Goal: Transaction & Acquisition: Purchase product/service

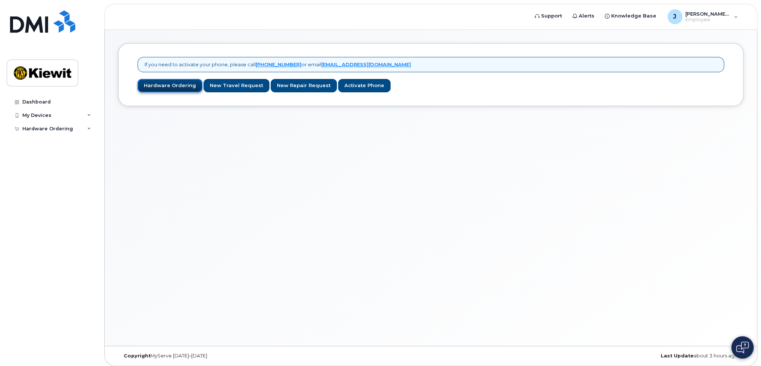
click at [161, 88] on link "Hardware Ordering" at bounding box center [169, 86] width 65 height 14
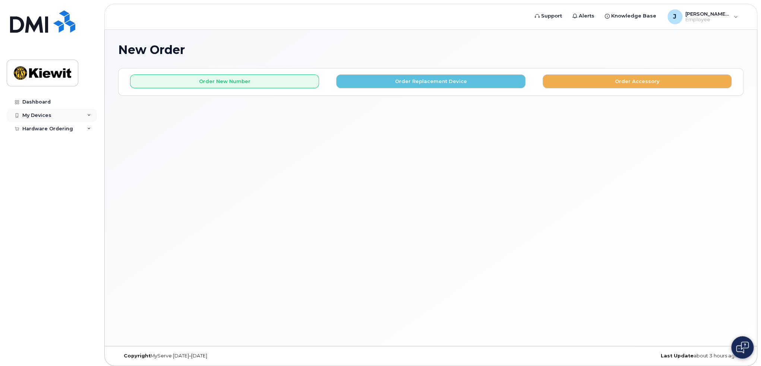
click at [51, 115] on div "My Devices" at bounding box center [52, 115] width 90 height 13
click at [53, 141] on div "Hardware Ordering" at bounding box center [47, 143] width 51 height 6
click at [53, 156] on link "New Order" at bounding box center [58, 156] width 77 height 14
click at [60, 117] on div "My Devices" at bounding box center [52, 115] width 90 height 13
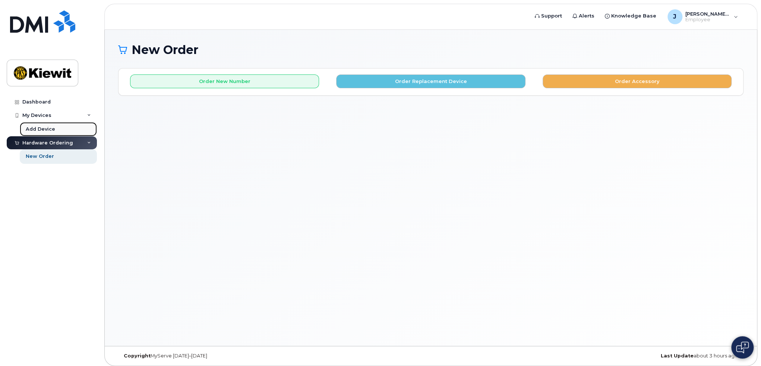
click at [52, 129] on div "Add Device" at bounding box center [40, 129] width 29 height 7
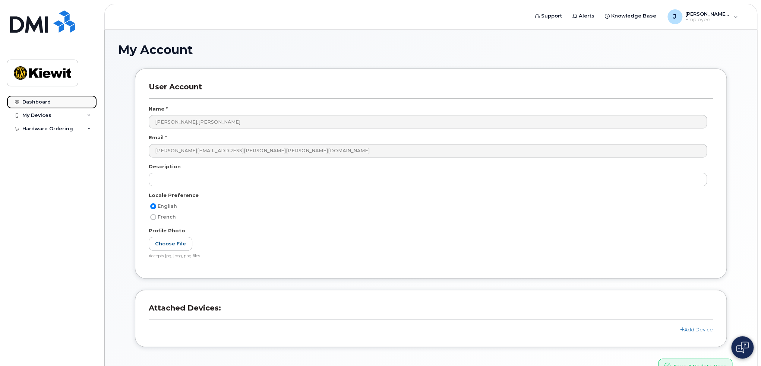
click at [52, 104] on link "Dashboard" at bounding box center [52, 101] width 90 height 13
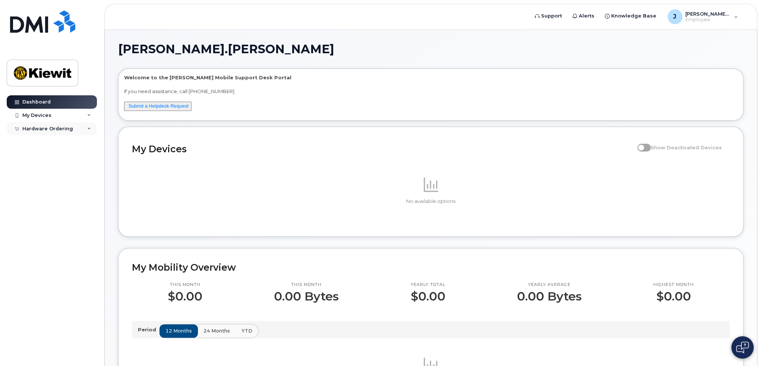
click at [51, 130] on div "Hardware Ordering" at bounding box center [47, 129] width 51 height 6
drag, startPoint x: 46, startPoint y: 139, endPoint x: 118, endPoint y: 129, distance: 72.2
click at [46, 139] on div "New Order" at bounding box center [40, 142] width 28 height 7
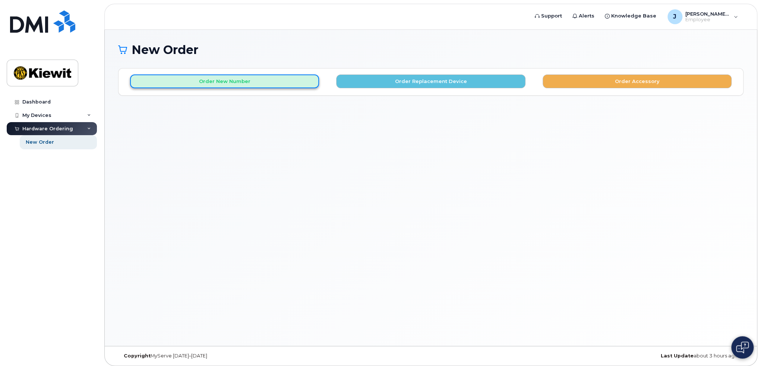
click at [243, 79] on button "Order New Number" at bounding box center [224, 82] width 189 height 14
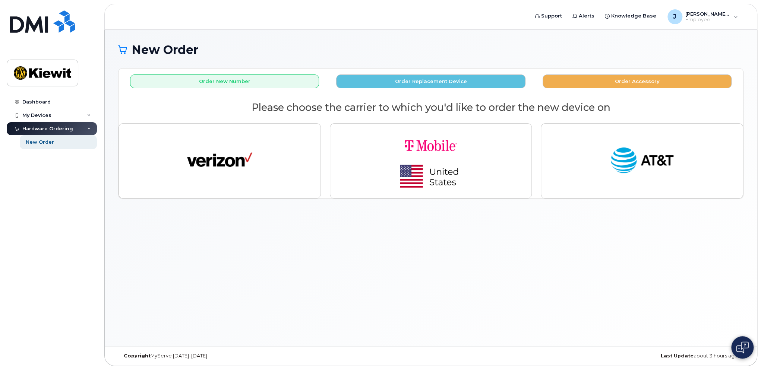
drag, startPoint x: 544, startPoint y: 281, endPoint x: 540, endPoint y: 276, distance: 6.4
click at [544, 281] on div "New Order × Share This Order If you want to allow others to create or edit orde…" at bounding box center [431, 188] width 652 height 316
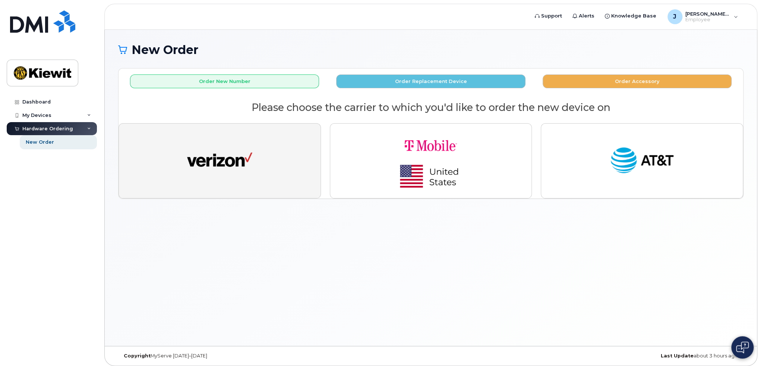
click at [170, 148] on button "button" at bounding box center [219, 160] width 202 height 75
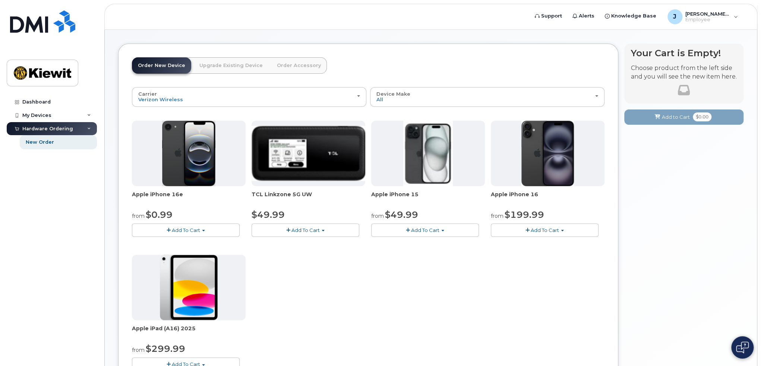
scroll to position [37, 0]
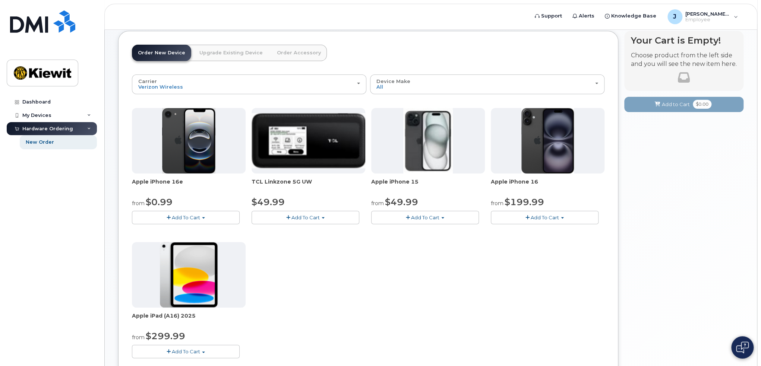
click at [201, 217] on button "Add To Cart" at bounding box center [186, 217] width 108 height 13
click at [201, 228] on link "$0.99 - 2 Year Activation (128GB)" at bounding box center [182, 231] width 96 height 9
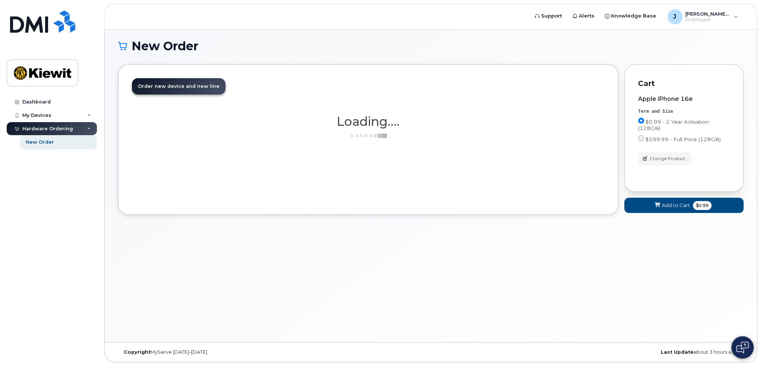
scroll to position [3, 0]
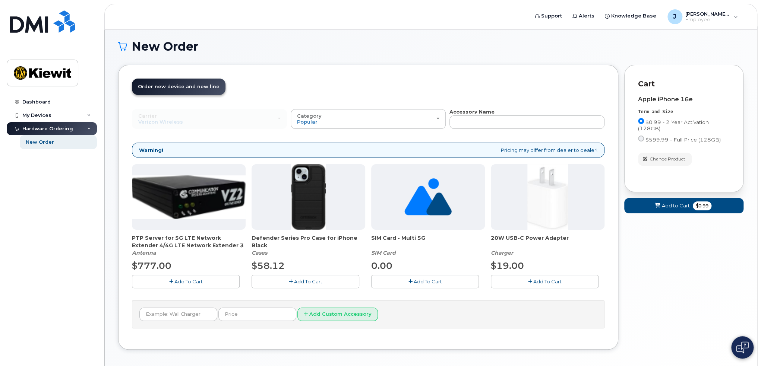
click at [284, 280] on button "Add To Cart" at bounding box center [306, 281] width 108 height 13
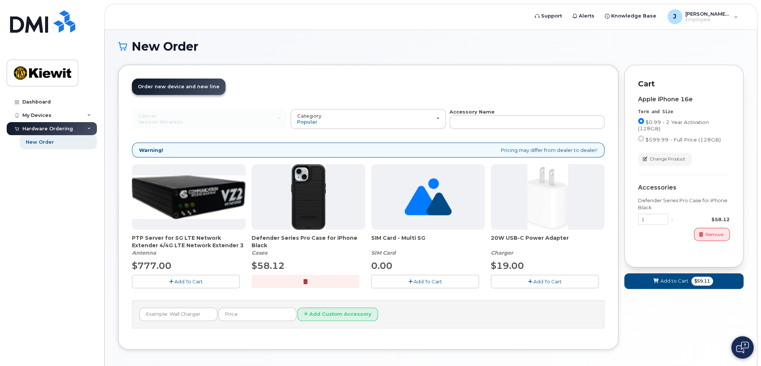
click at [437, 281] on span "Add To Cart" at bounding box center [428, 282] width 28 height 6
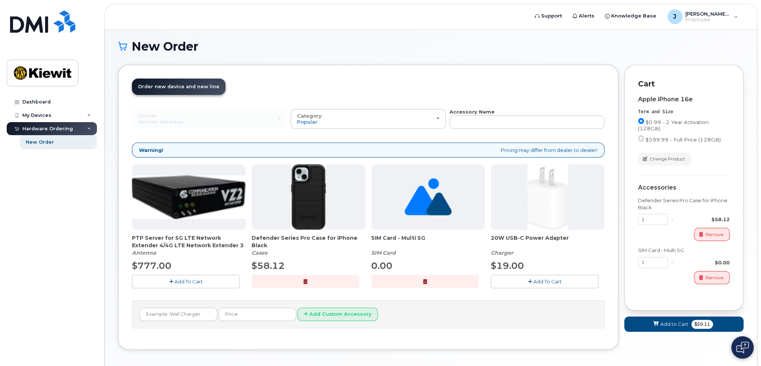
click at [523, 282] on button "Add To Cart" at bounding box center [545, 281] width 108 height 13
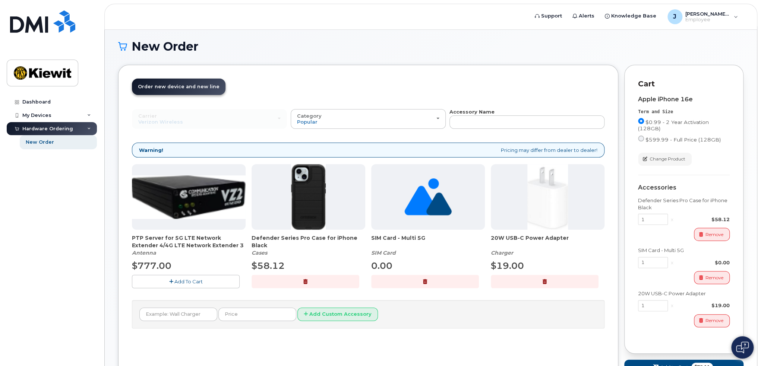
scroll to position [41, 0]
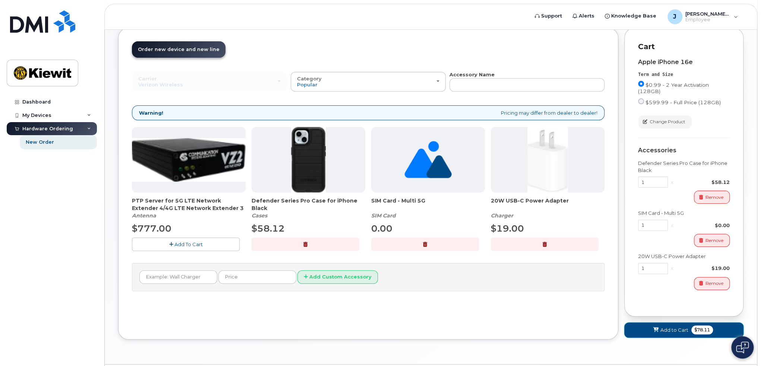
click at [657, 328] on icon at bounding box center [655, 330] width 5 height 5
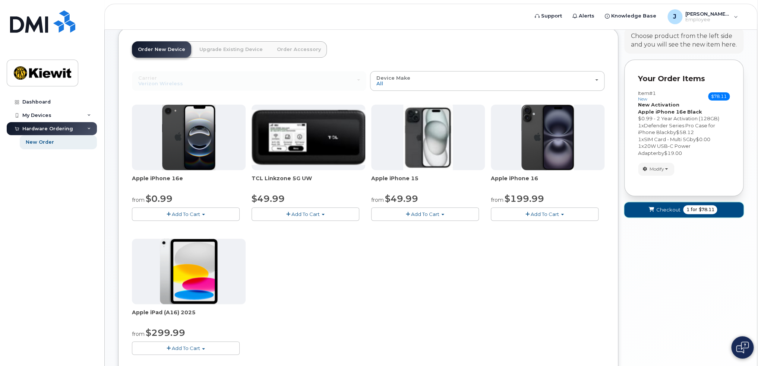
click at [667, 209] on span "Checkout" at bounding box center [668, 209] width 24 height 7
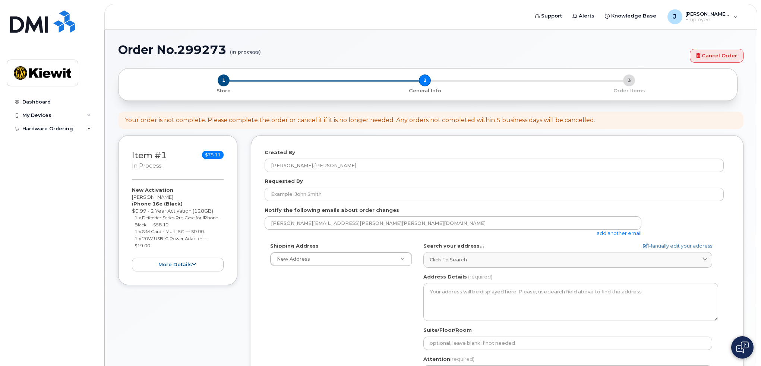
select select
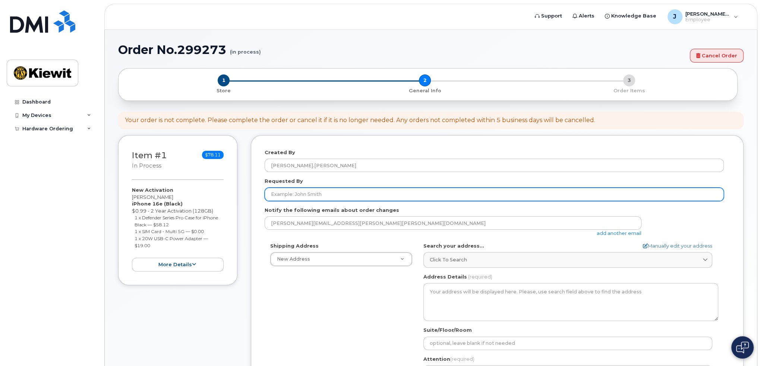
click at [335, 192] on input "Requested By" at bounding box center [494, 194] width 459 height 13
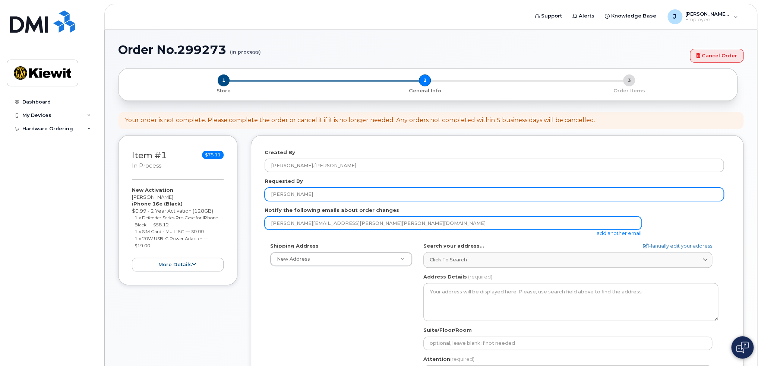
scroll to position [37, 0]
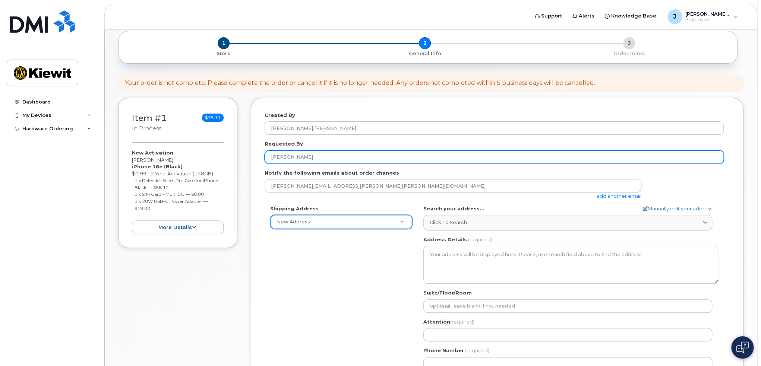
type input "[PERSON_NAME]"
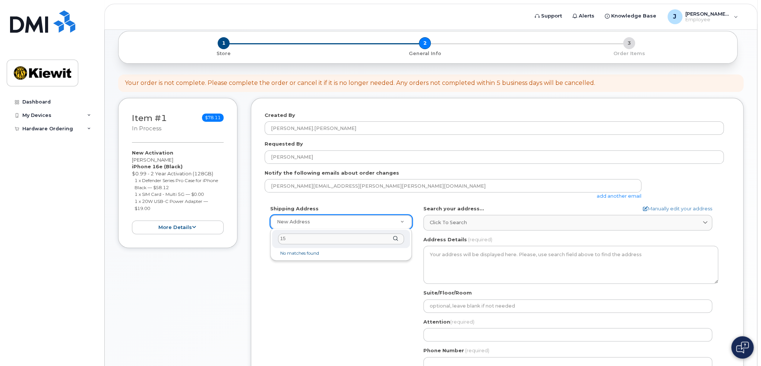
type input "1"
select select
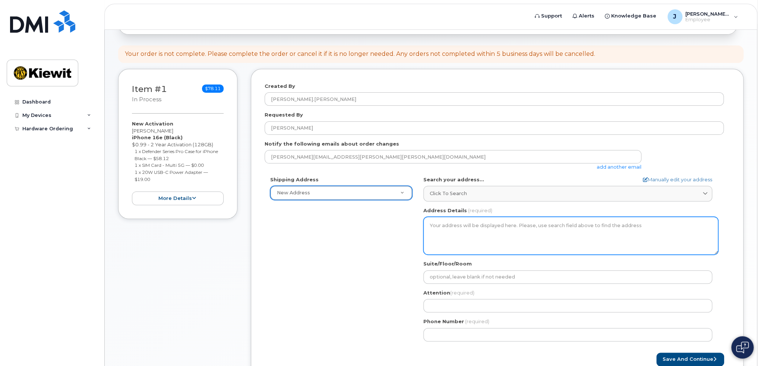
scroll to position [75, 0]
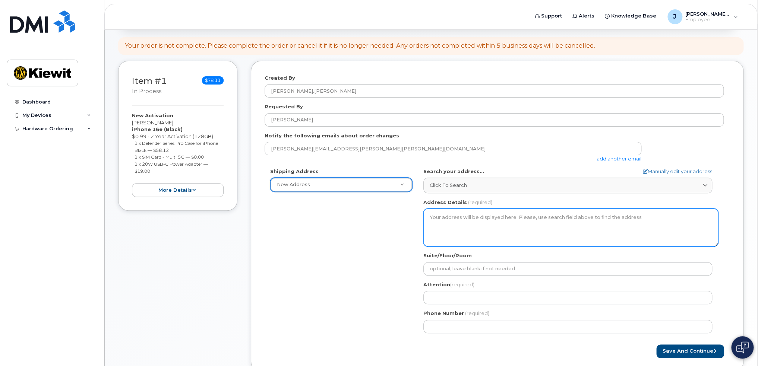
click at [442, 222] on textarea "Address Details" at bounding box center [570, 228] width 295 height 38
click at [445, 216] on textarea "Address Details" at bounding box center [570, 228] width 295 height 38
click at [434, 219] on textarea "Address Details" at bounding box center [570, 228] width 295 height 38
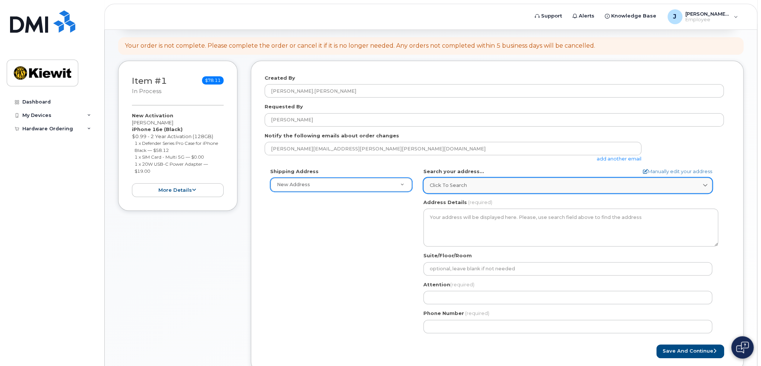
click at [705, 183] on icon at bounding box center [704, 185] width 5 height 5
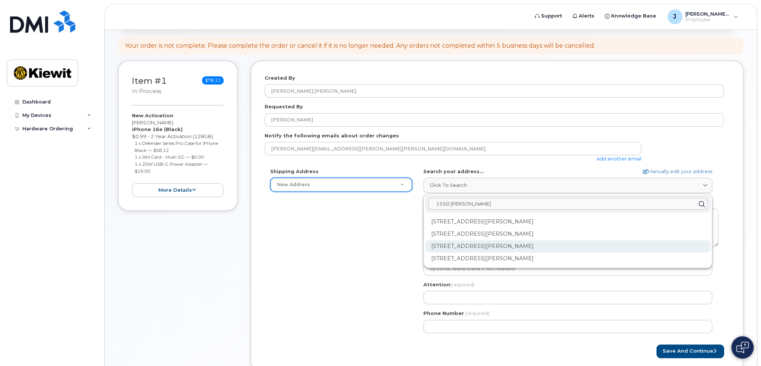
type input "1550 mike"
click at [540, 244] on div "1550 Mike Fahey St Omaha NE 68102-4722" at bounding box center [567, 246] width 285 height 12
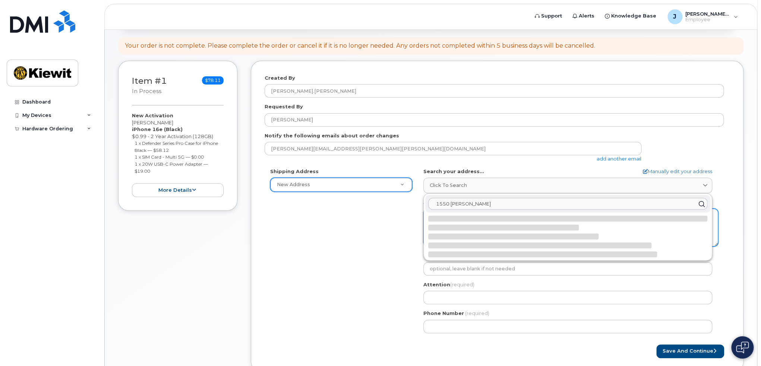
select select
type textarea "1550 Mike Fahey St OMAHA NE 68102-4722 UNITED STATES"
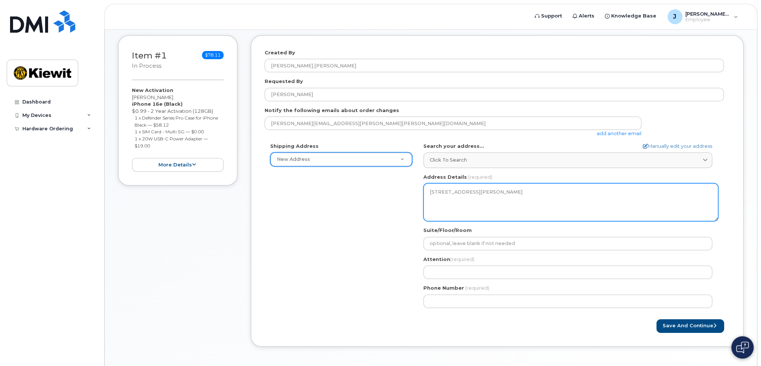
scroll to position [112, 0]
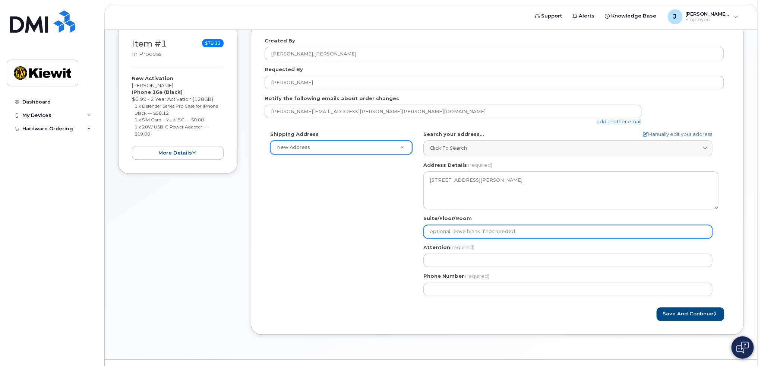
click at [446, 226] on input "Suite/Floor/Room" at bounding box center [567, 231] width 289 height 13
select select
type input "F"
select select
type input "Fl"
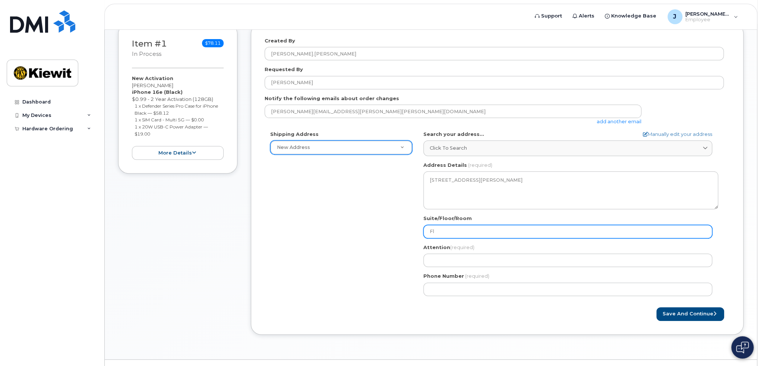
select select
type input "Flo"
select select
type input "Floo"
select select
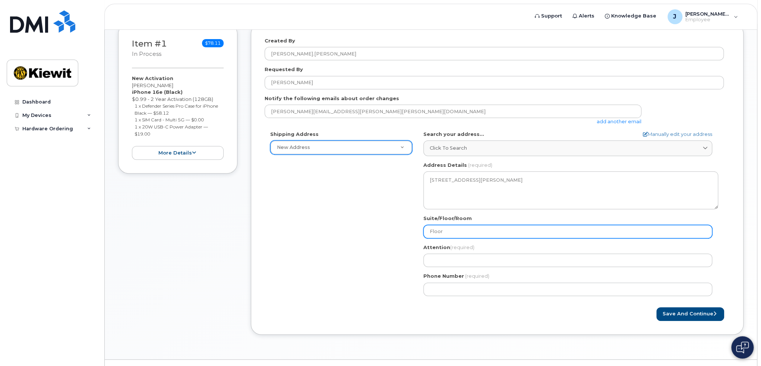
type input "Floor"
select select
type input "Floor 3"
select select
type input "Floor 3,"
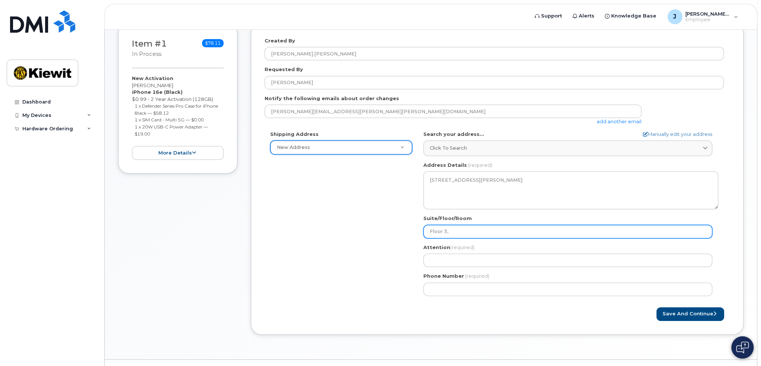
select select
type input "Floor 3, 3"
select select
type input "Floor 3, 32"
select select
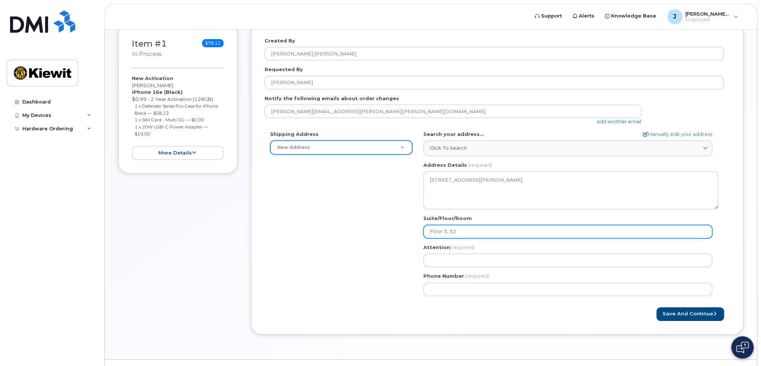
type input "Floor 3, 325"
select select
type input "Floor 3, 325."
select select
type input "Floor 3, 325.0"
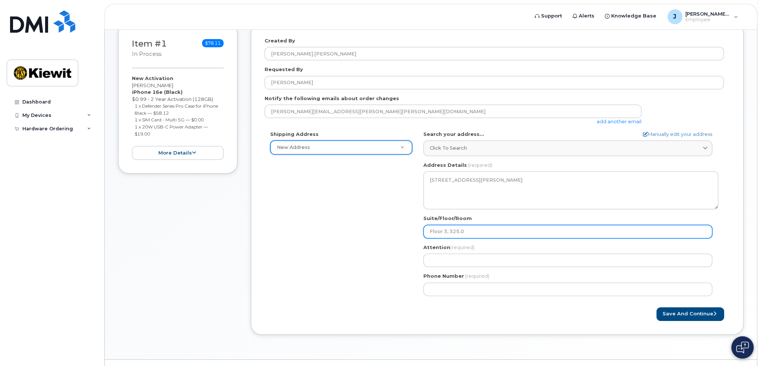
select select
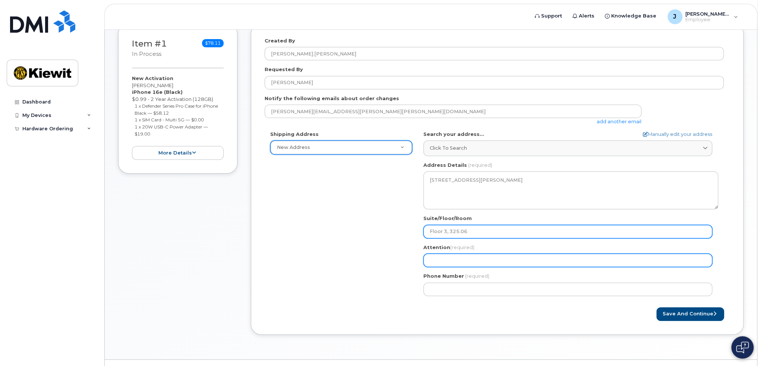
type input "Floor 3, 325.06"
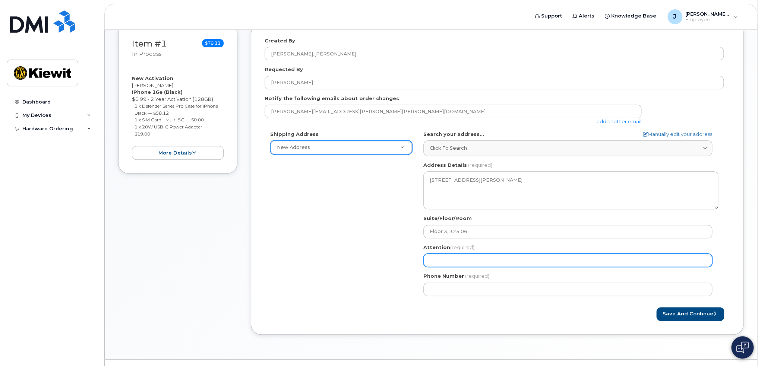
click at [450, 260] on input "Attention (required)" at bounding box center [567, 260] width 289 height 13
select select
type input "J"
select select
type input "Ja"
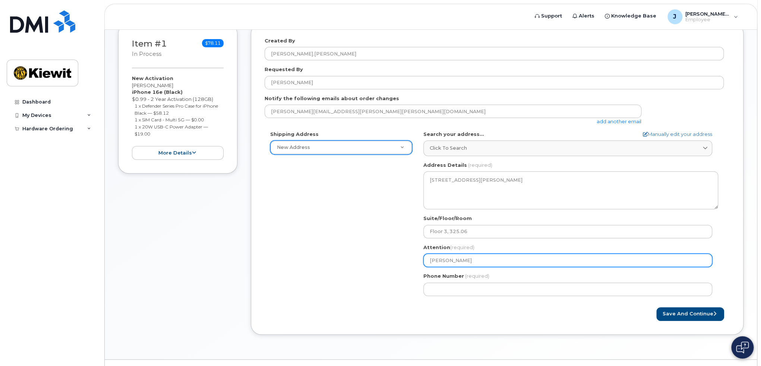
select select
type input "Jac"
select select
type input "Jaco"
select select
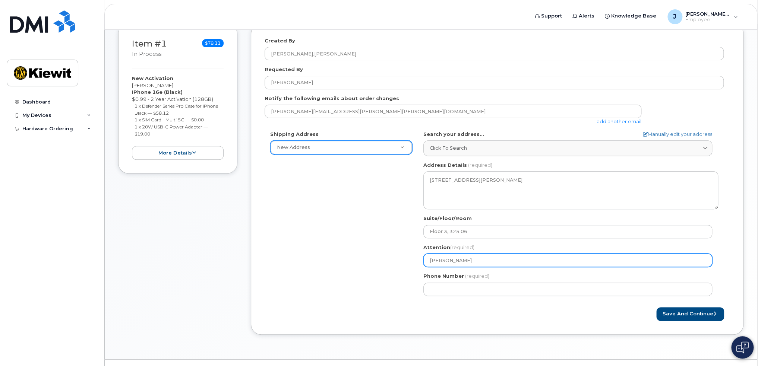
type input "Jacob"
select select
type input "Jacob M"
select select
type input "Jacob Mo"
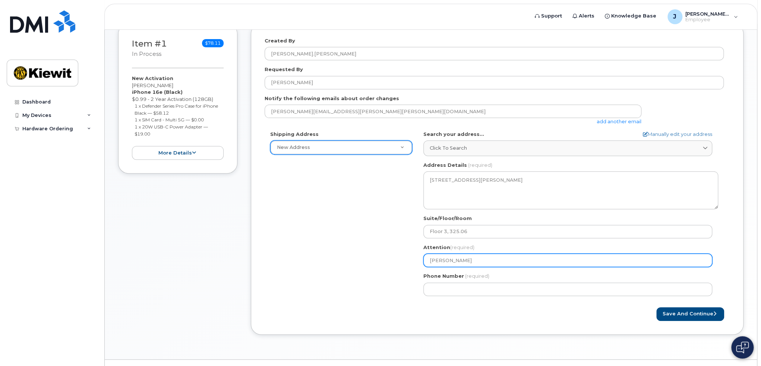
select select
type input "Jacob Mol"
select select
type input "Jacob Mola"
select select
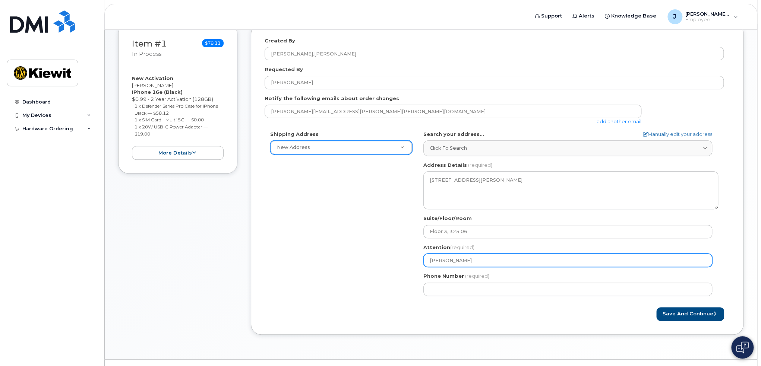
type input "Jacob Molac"
select select
type input "Jacob Molace"
select select
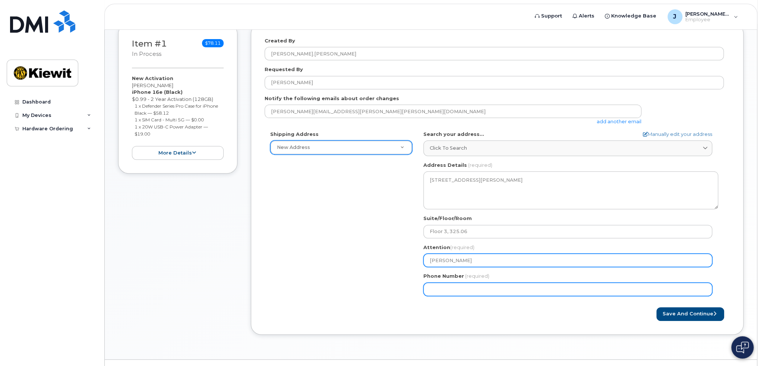
type input "[PERSON_NAME]"
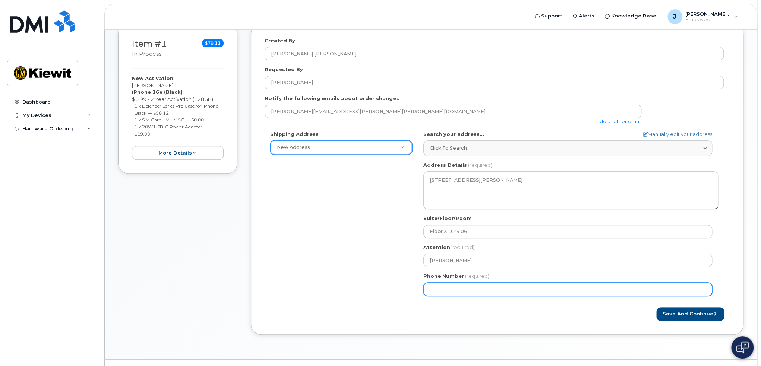
click at [456, 287] on input "Phone Number" at bounding box center [567, 289] width 289 height 13
type input "402640505"
select select
type input "4026405053"
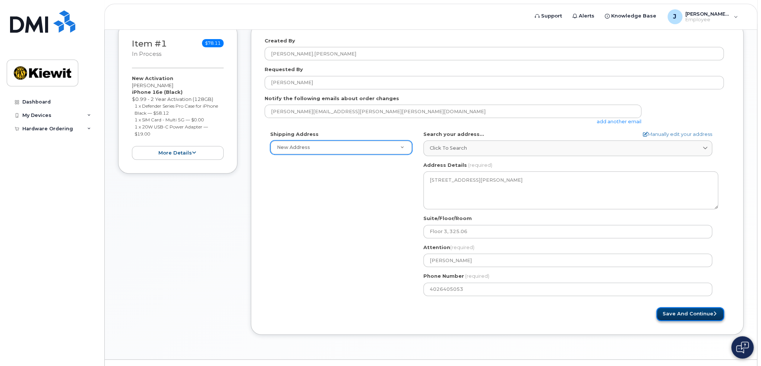
click at [687, 312] on button "Save and Continue" at bounding box center [690, 314] width 68 height 14
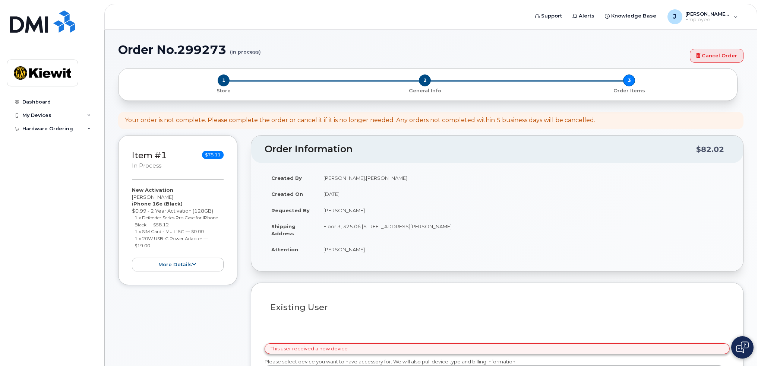
select select
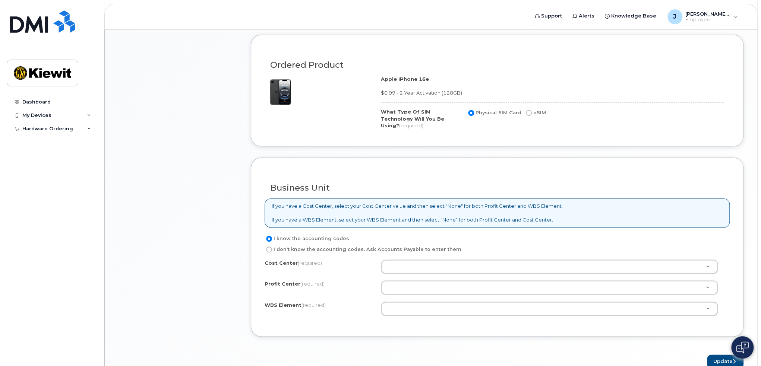
scroll to position [484, 0]
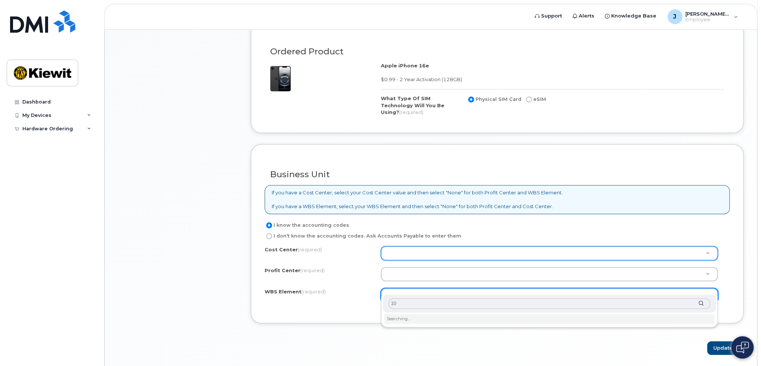
type input "1"
type input "110243"
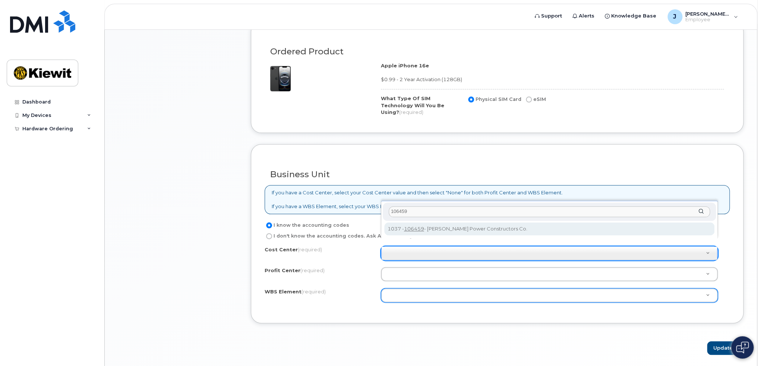
type input "106459"
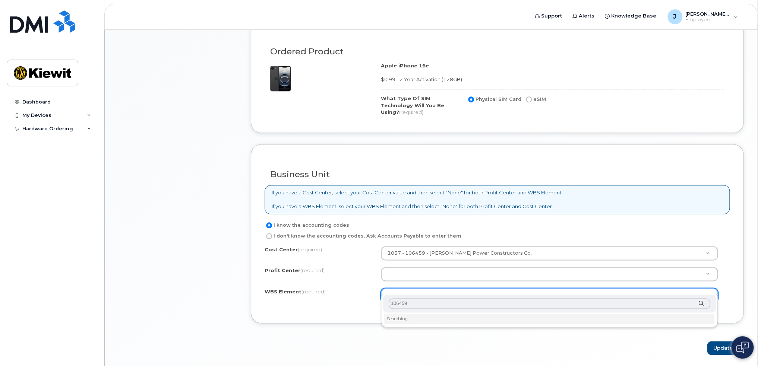
type input "106459"
click at [699, 304] on div "106459" at bounding box center [549, 304] width 333 height 18
click at [701, 304] on div "106459" at bounding box center [549, 304] width 333 height 18
type input "106459"
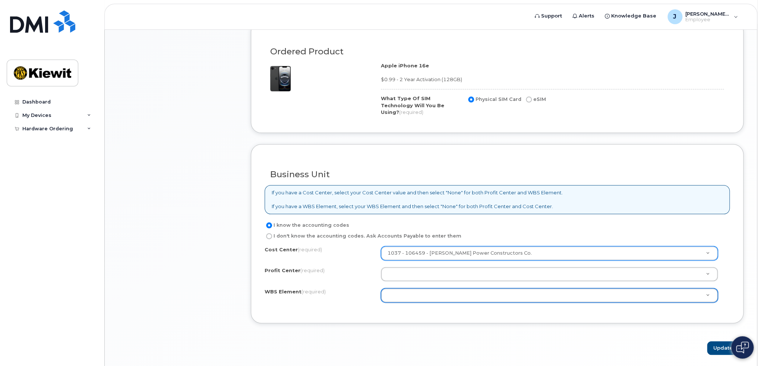
scroll to position [501, 0]
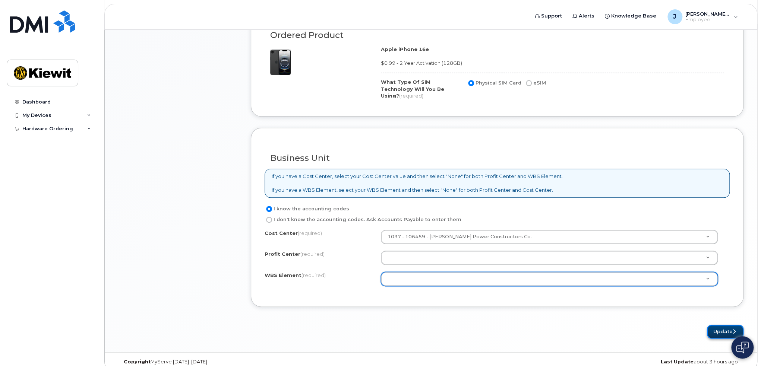
click at [721, 325] on button "Update" at bounding box center [725, 332] width 37 height 14
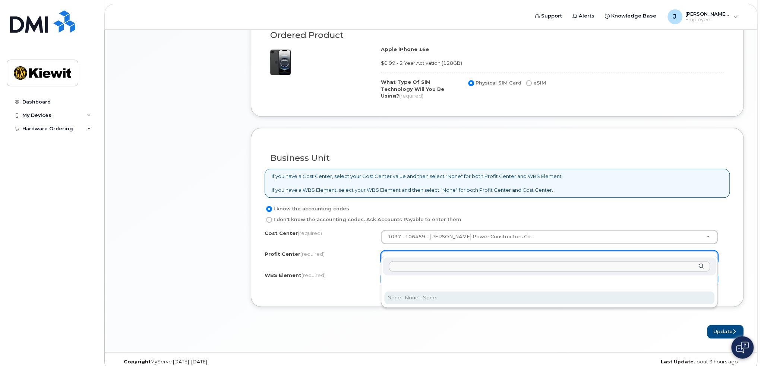
select select "None"
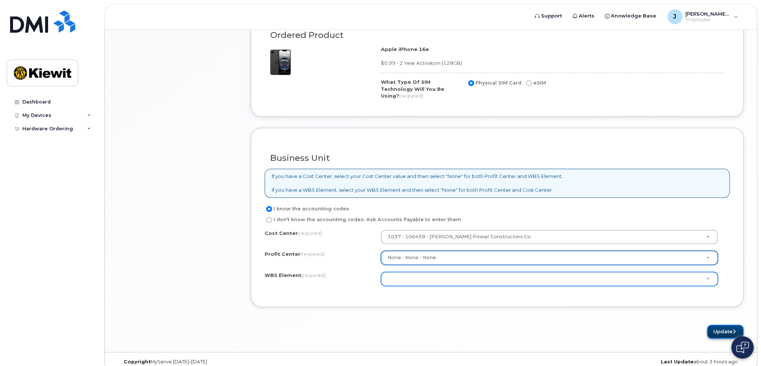
click at [730, 325] on button "Update" at bounding box center [725, 332] width 37 height 14
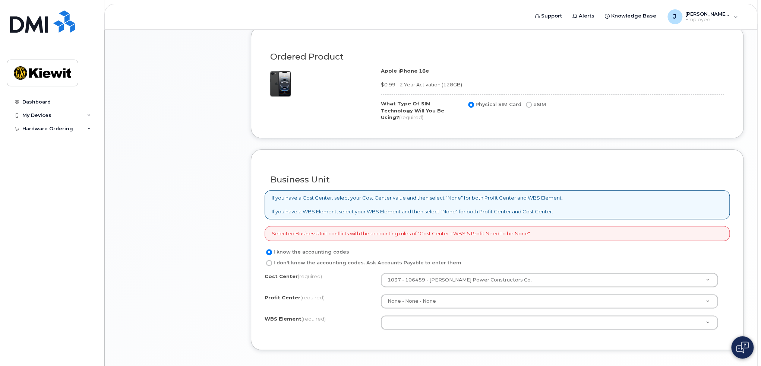
scroll to position [484, 0]
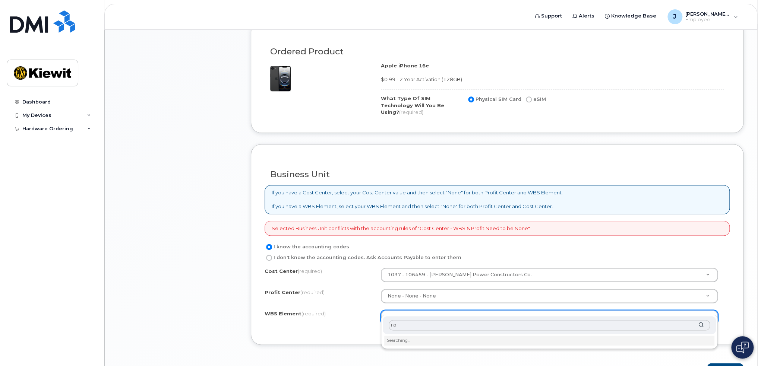
type input "n"
type input "1"
type input "none"
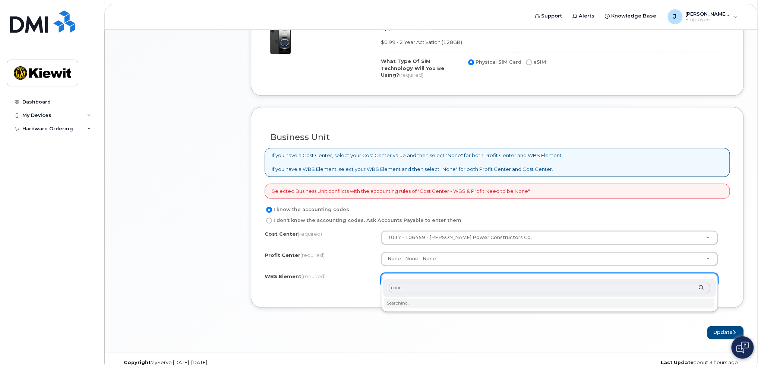
scroll to position [522, 0]
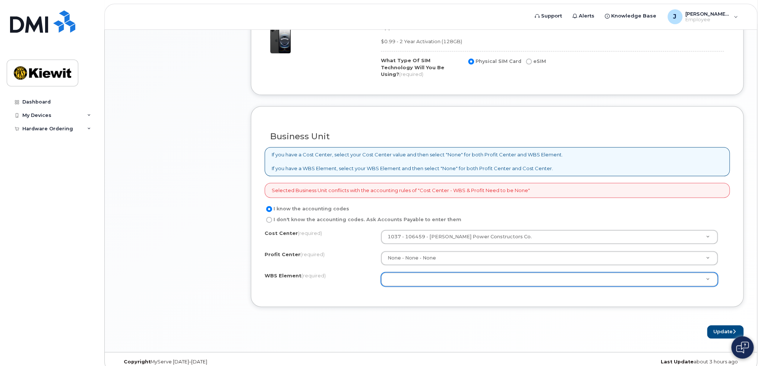
click at [270, 217] on input "I don't know the accounting codes. Ask Accounts Payable to enter them" at bounding box center [269, 220] width 6 height 6
radio input "true"
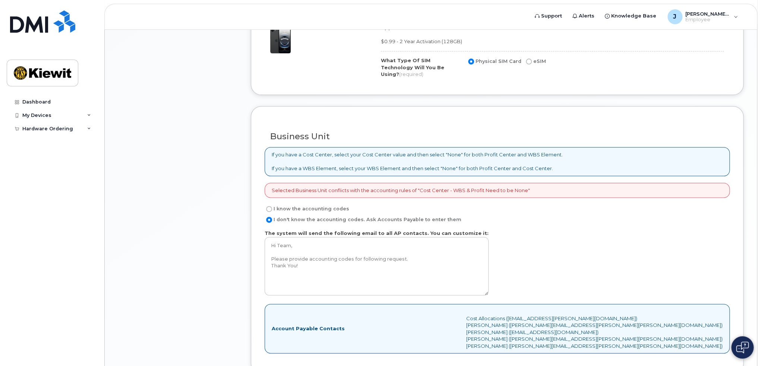
scroll to position [560, 0]
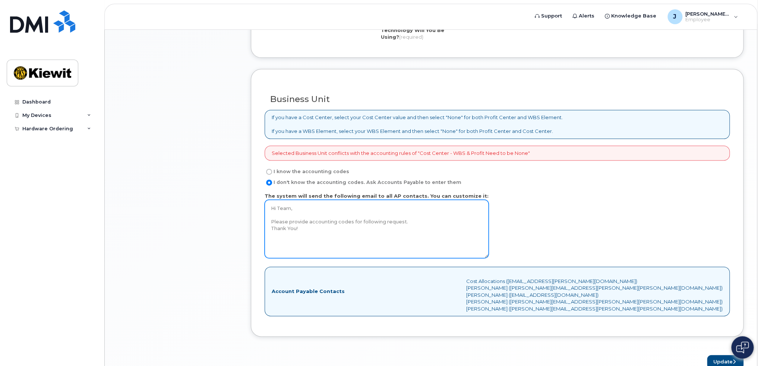
click at [296, 203] on textarea "Hi Team, Please provide accounting codes for following request. Thank You!" at bounding box center [377, 229] width 224 height 59
click at [301, 221] on textarea "Hi Team, Please provide accounting codes for following request. Thank You!" at bounding box center [377, 229] width 224 height 59
click at [270, 213] on textarea "Hi Team, Please provide accounting codes for following request. Thank You!" at bounding box center [377, 229] width 224 height 59
drag, startPoint x: 404, startPoint y: 211, endPoint x: 270, endPoint y: 210, distance: 133.4
click at [270, 210] on textarea "Hi Team, Please provide accounting codes for following request. Thank You!" at bounding box center [377, 229] width 224 height 59
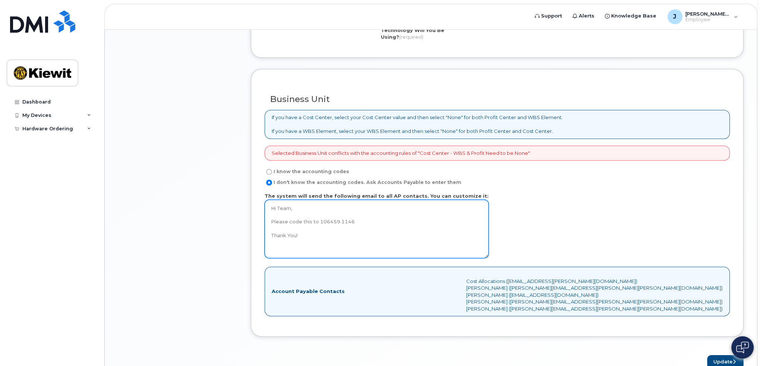
click at [317, 227] on textarea "Hi Team, Please provide accounting codes for following request. Thank You!" at bounding box center [377, 229] width 224 height 59
type textarea "Hi Team, Please code this to 106459.1146 Thank You!"
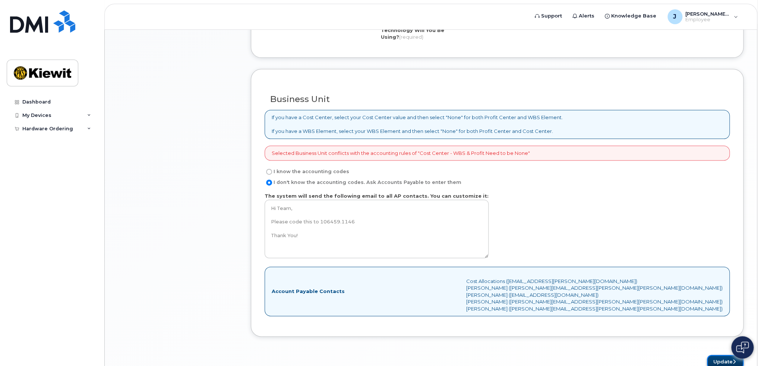
click at [713, 355] on button "Update" at bounding box center [725, 362] width 37 height 14
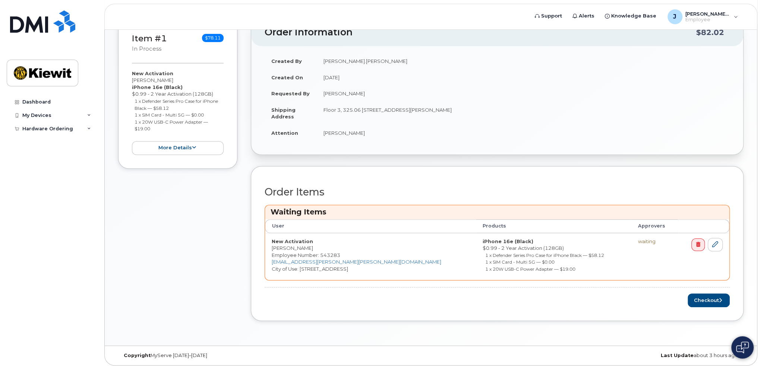
scroll to position [150, 0]
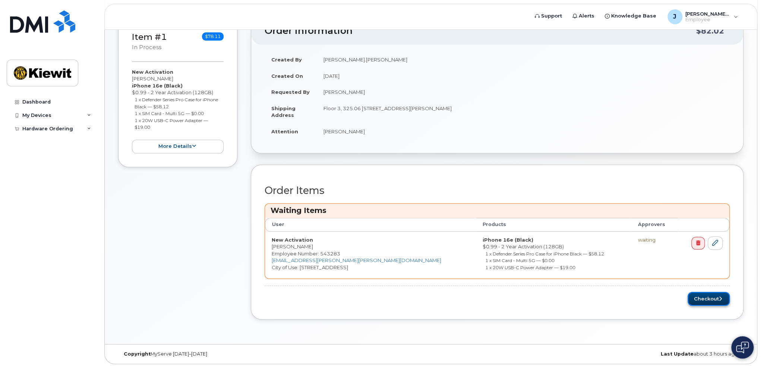
click at [698, 297] on button "Checkout" at bounding box center [708, 299] width 42 height 14
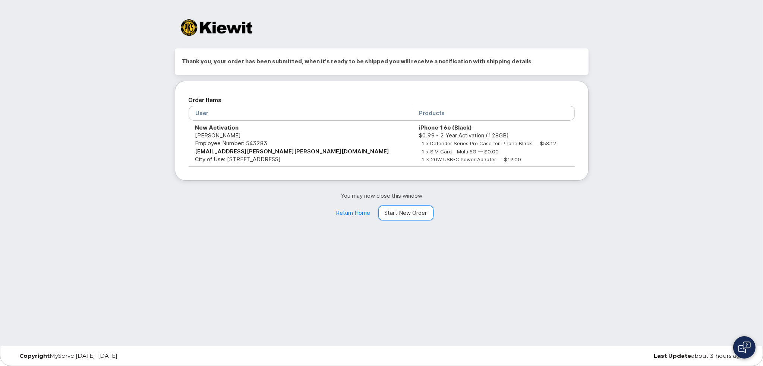
drag, startPoint x: 413, startPoint y: 213, endPoint x: 429, endPoint y: 222, distance: 18.7
click at [413, 213] on link "Start New Order" at bounding box center [405, 213] width 55 height 15
